Goal: Transaction & Acquisition: Purchase product/service

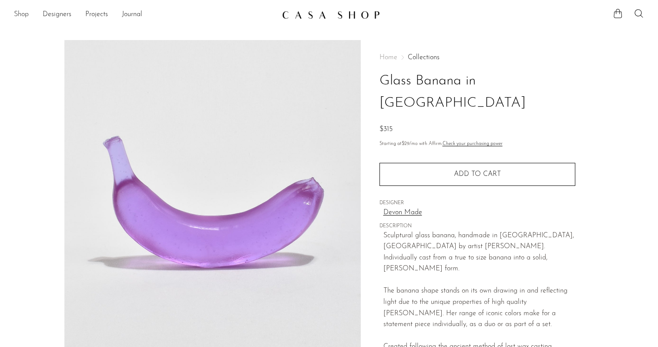
click at [20, 17] on link "Shop" at bounding box center [21, 14] width 15 height 11
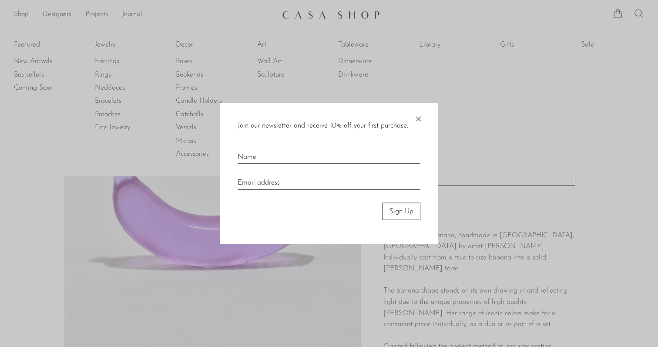
click at [266, 74] on div at bounding box center [329, 173] width 658 height 347
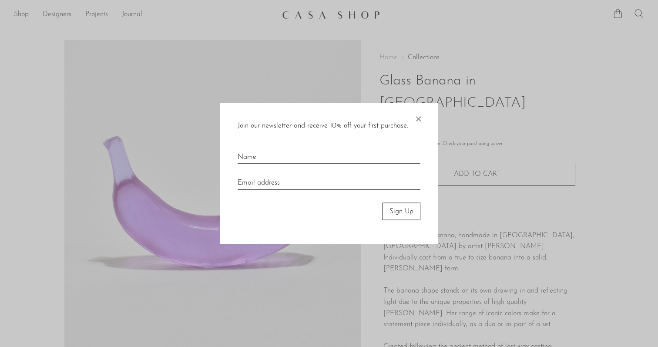
click at [419, 120] on span "×" at bounding box center [418, 117] width 9 height 28
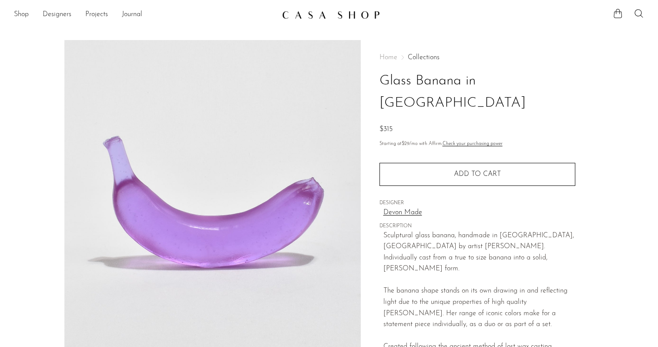
click at [425, 56] on link "Collections" at bounding box center [424, 57] width 32 height 7
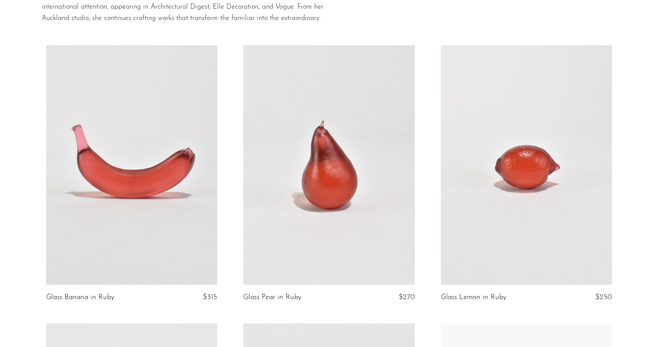
scroll to position [45, 0]
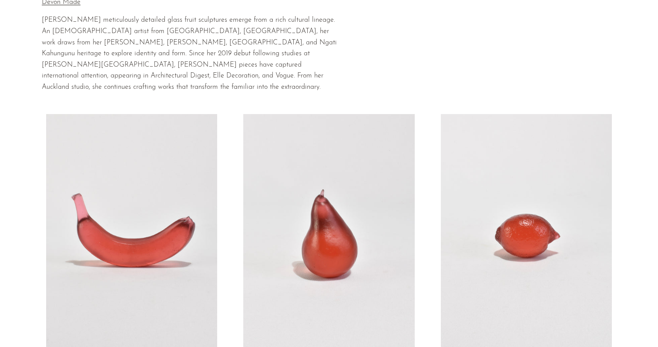
click at [341, 246] on link at bounding box center [328, 234] width 171 height 240
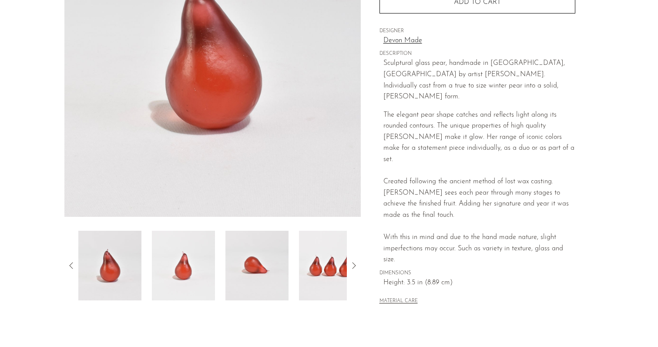
scroll to position [163, 0]
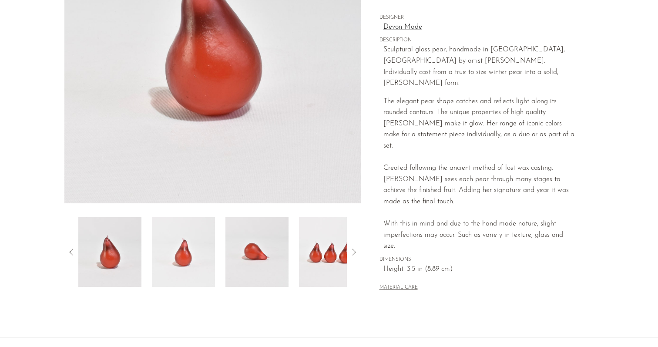
click at [288, 262] on img at bounding box center [256, 252] width 63 height 70
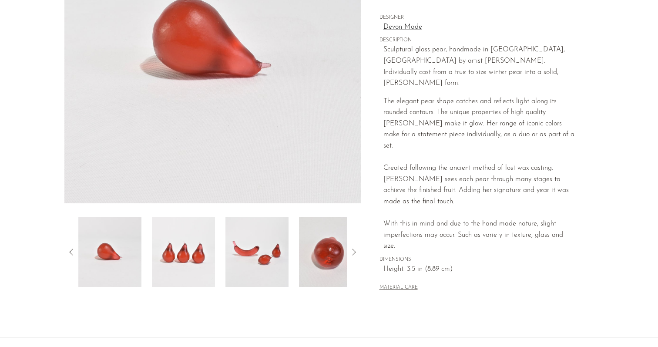
click at [269, 262] on img at bounding box center [256, 252] width 63 height 70
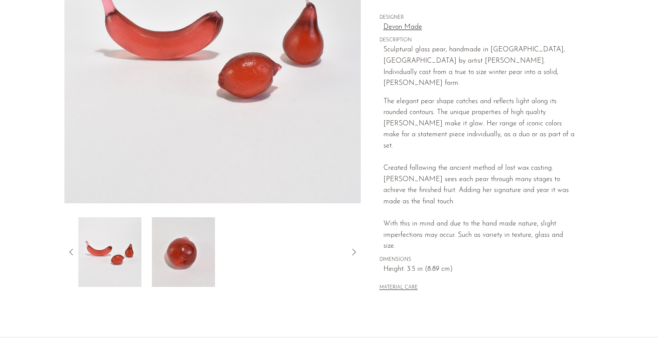
click at [195, 269] on img at bounding box center [183, 252] width 63 height 70
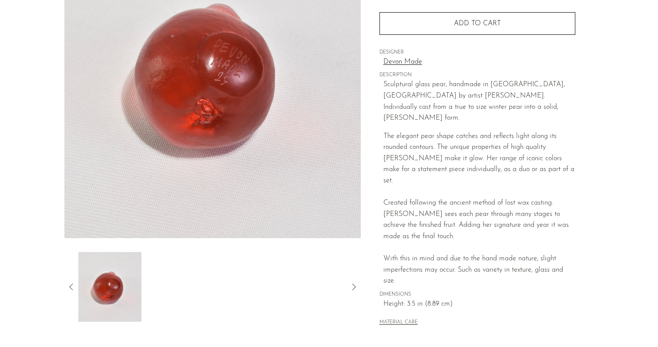
scroll to position [66, 0]
